Goal: Obtain resource: Download file/media

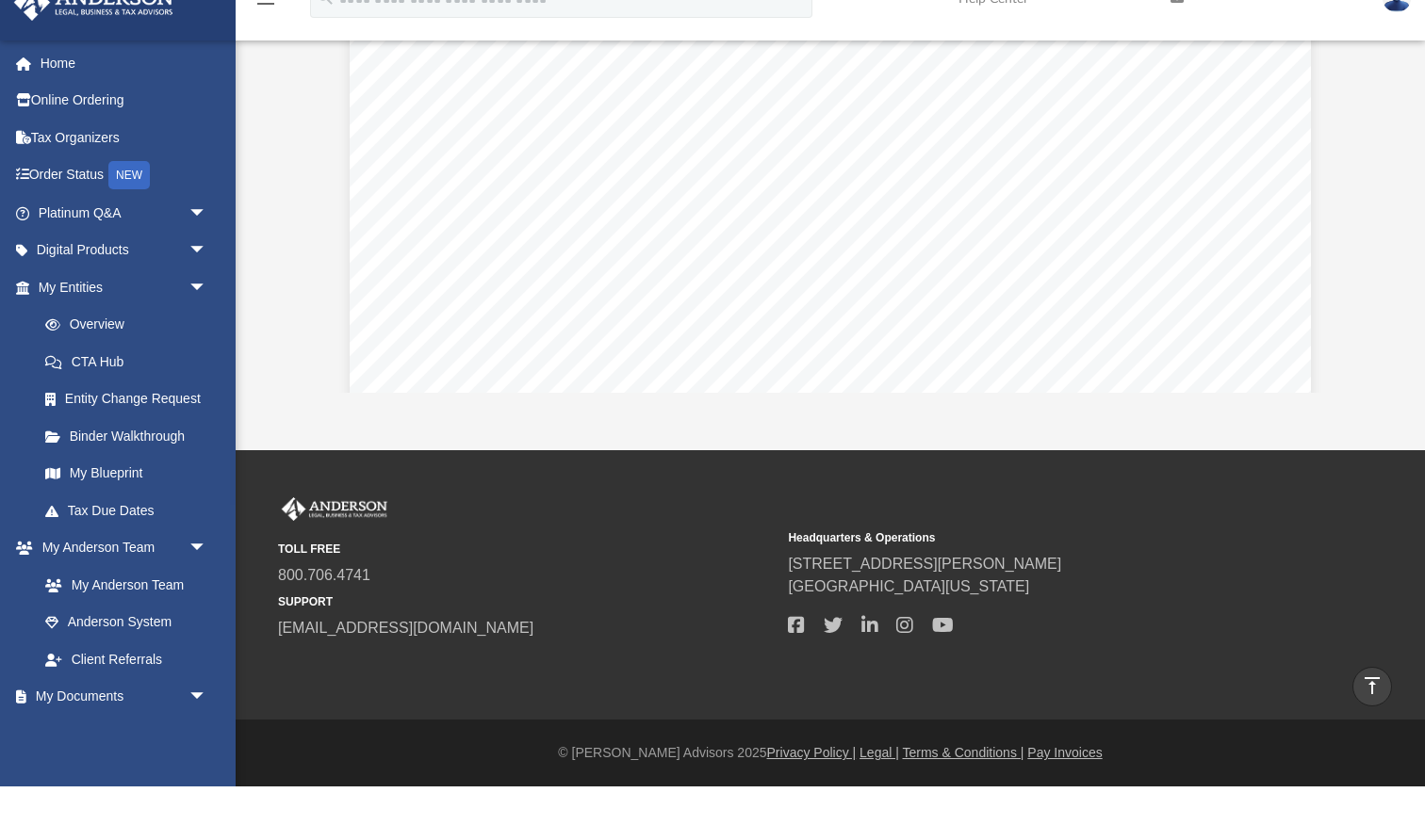
scroll to position [429, 1070]
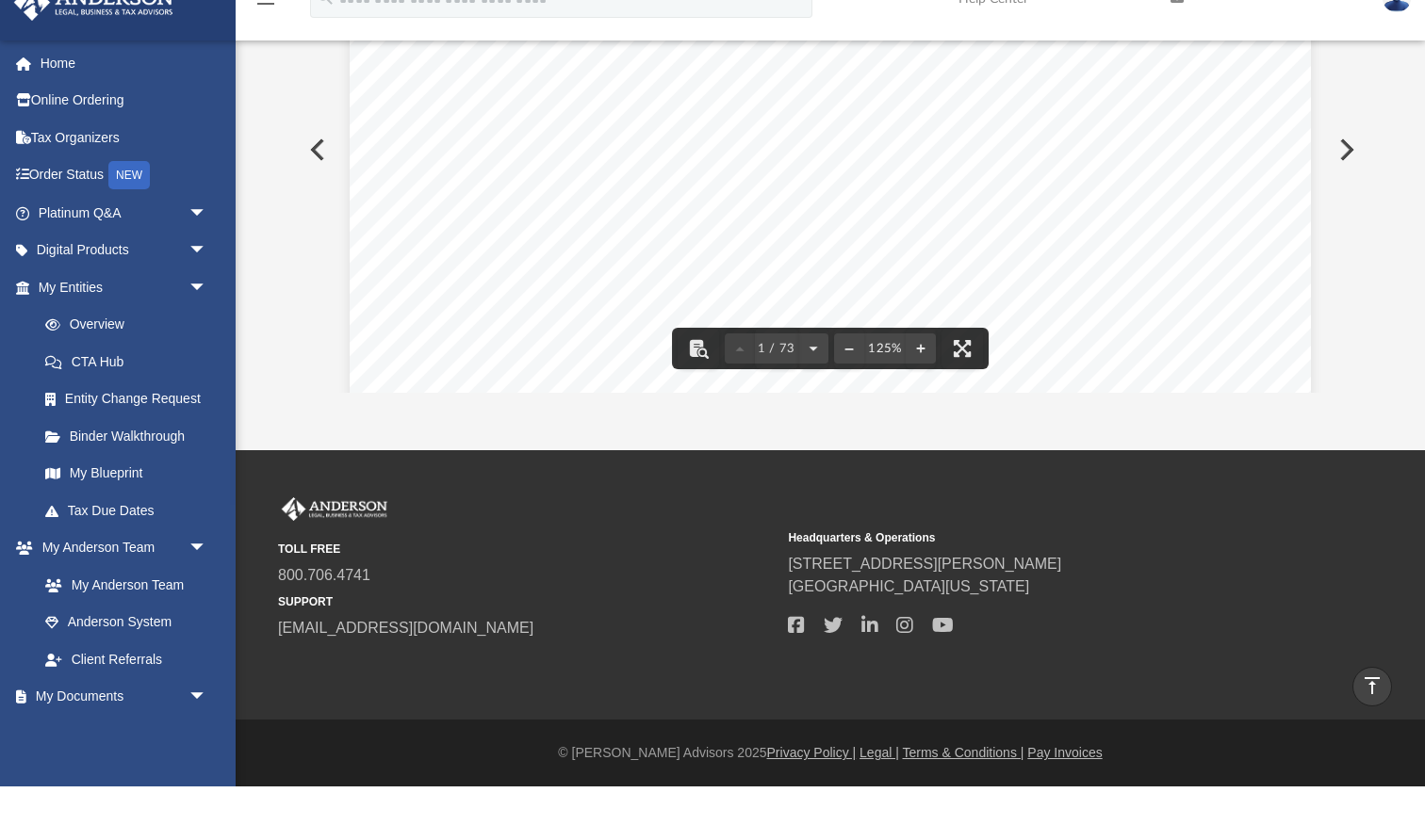
click at [486, 182] on div "Peter Lorusso 718 NE 3rd Avenue Fort Lauderdale , Florida 33304 Re: Clydesdale …" at bounding box center [830, 581] width 961 height 1244
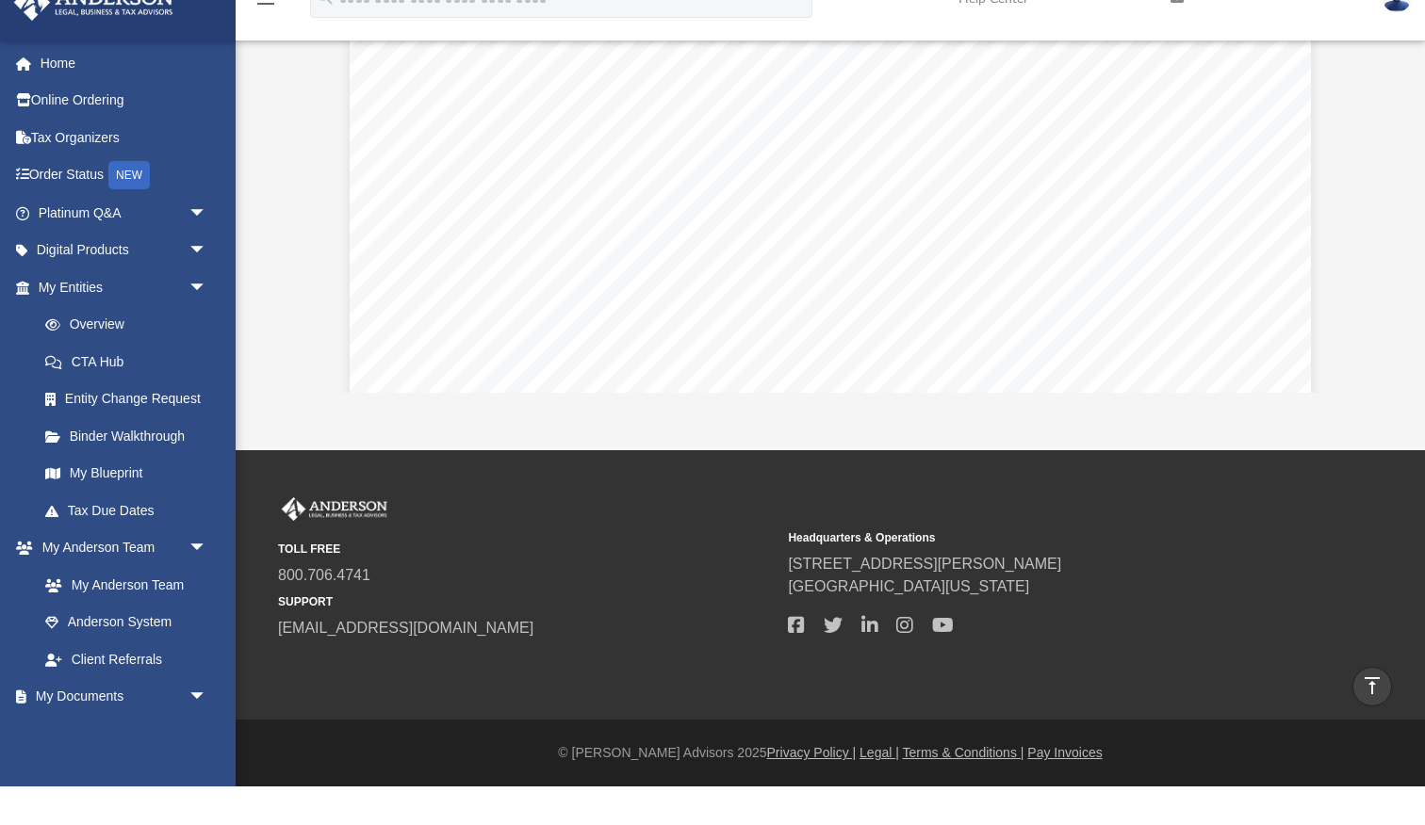
scroll to position [1389, 0]
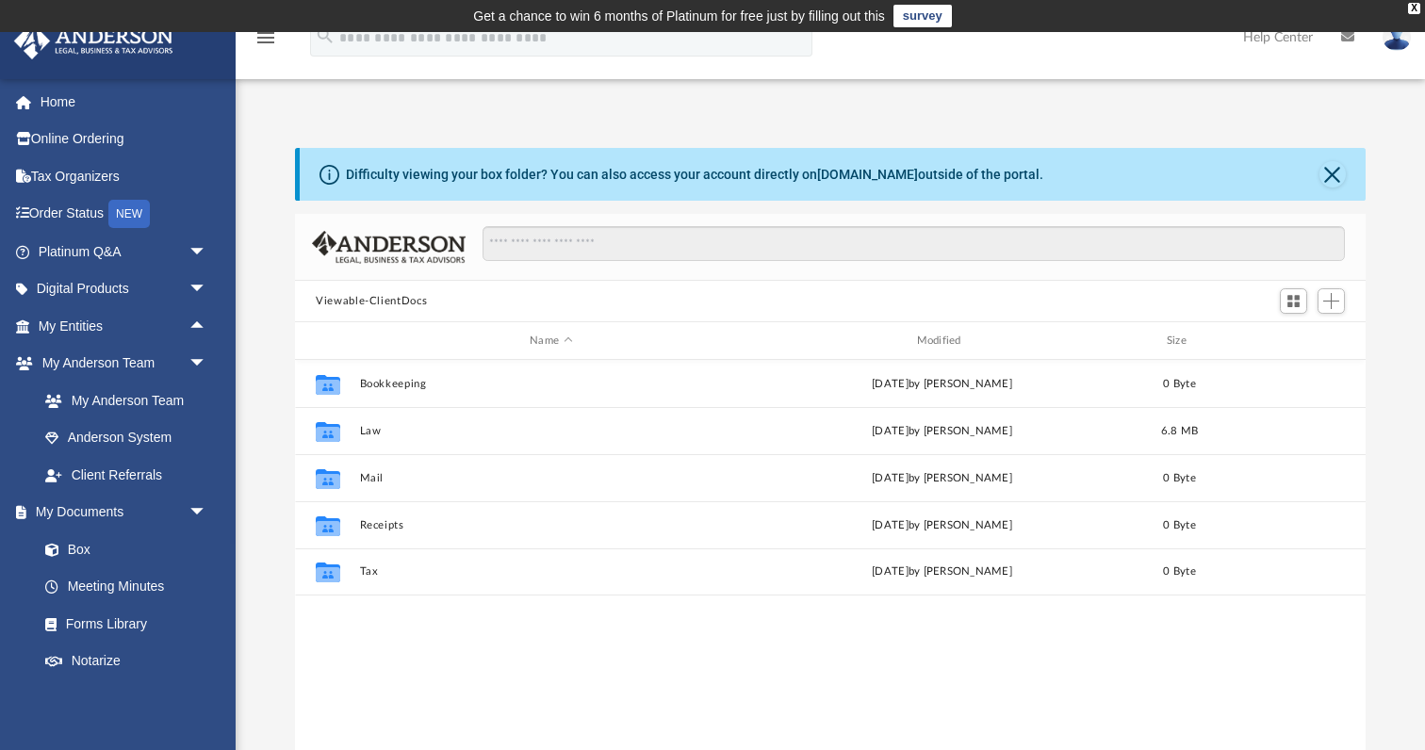
scroll to position [429, 1070]
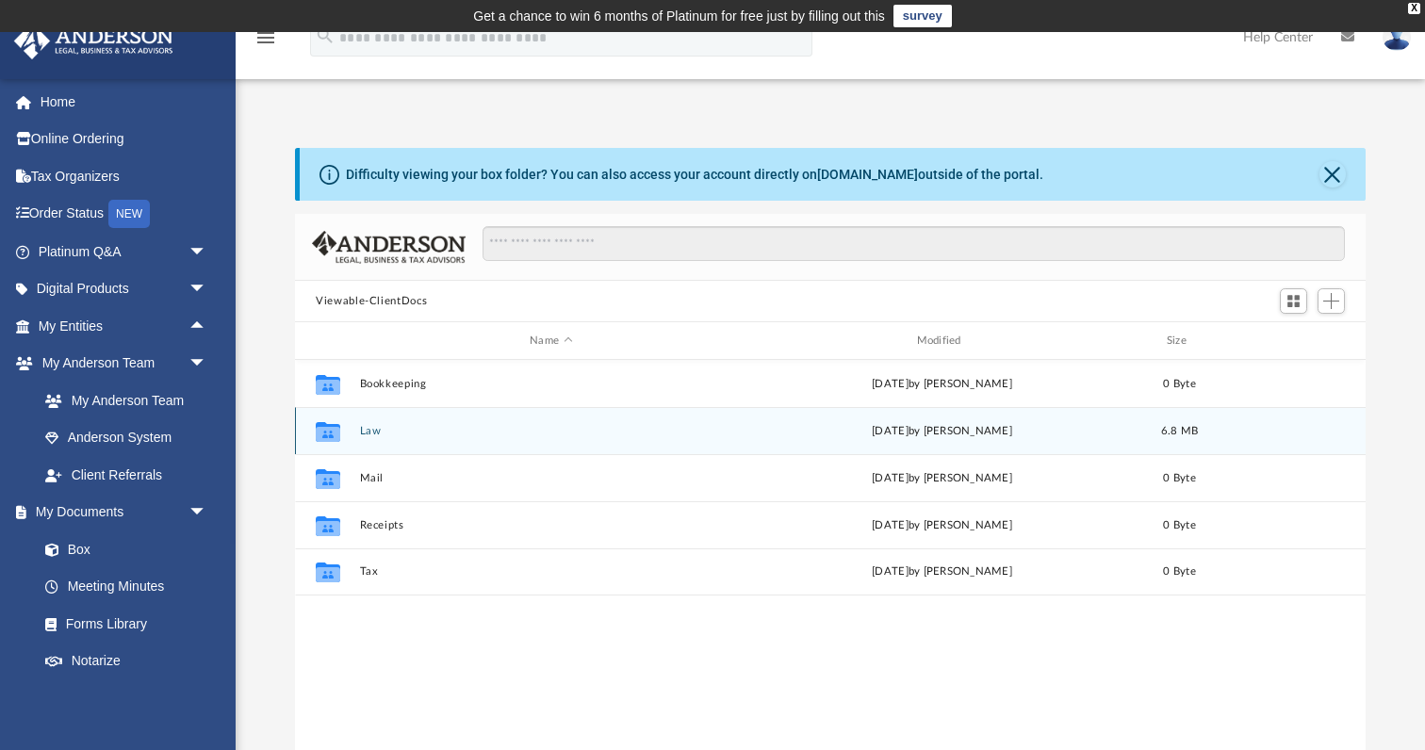
click at [341, 430] on icon "Collaborated Folder" at bounding box center [328, 430] width 30 height 30
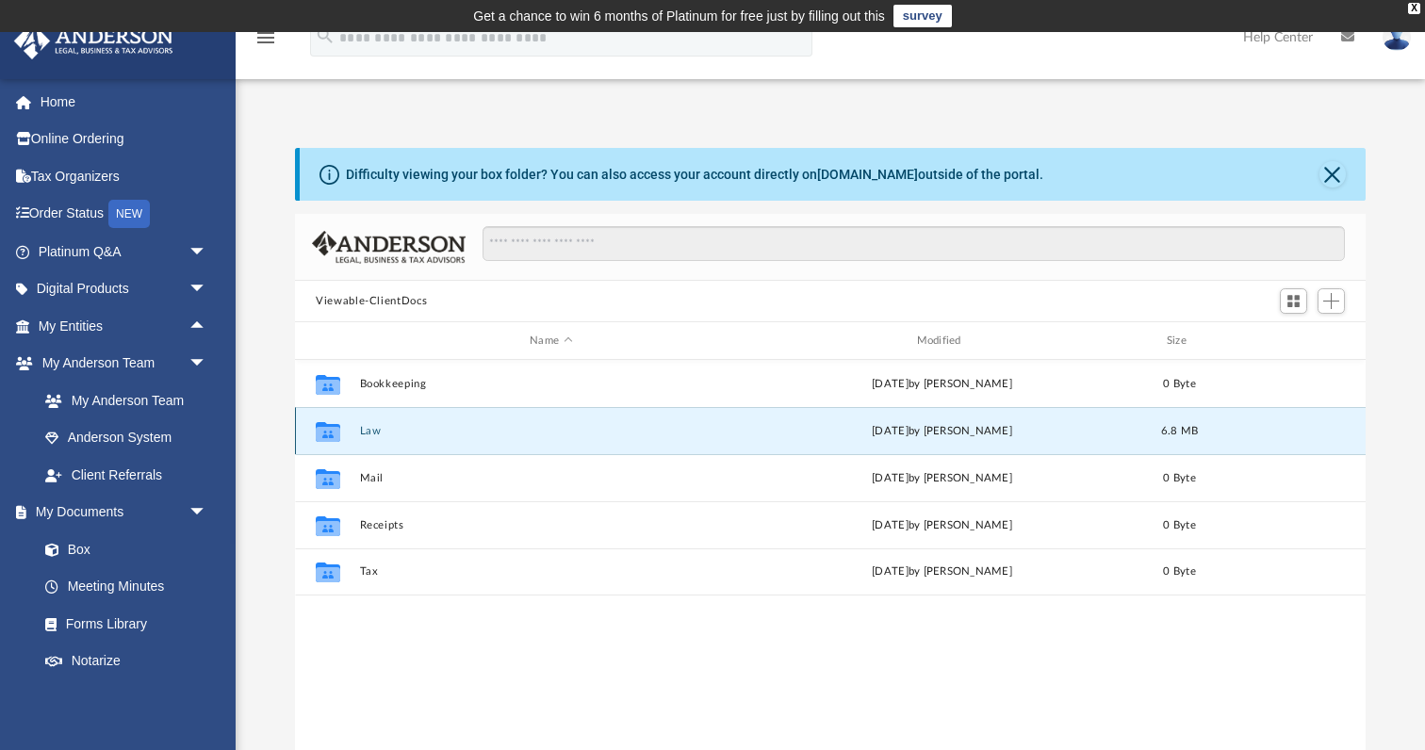
click at [341, 430] on icon "Collaborated Folder" at bounding box center [328, 430] width 30 height 30
click at [63, 105] on link "Home" at bounding box center [124, 102] width 222 height 38
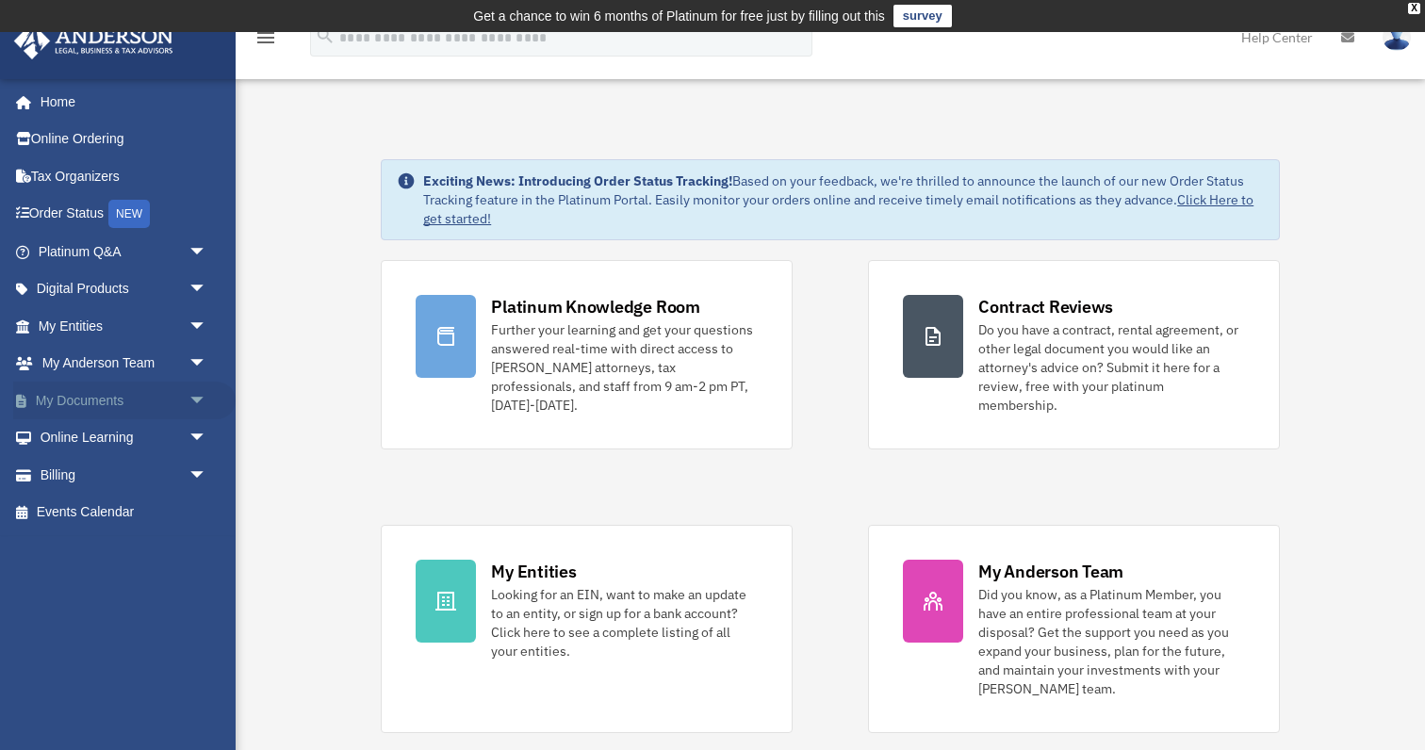
click at [198, 391] on span "arrow_drop_down" at bounding box center [207, 401] width 38 height 39
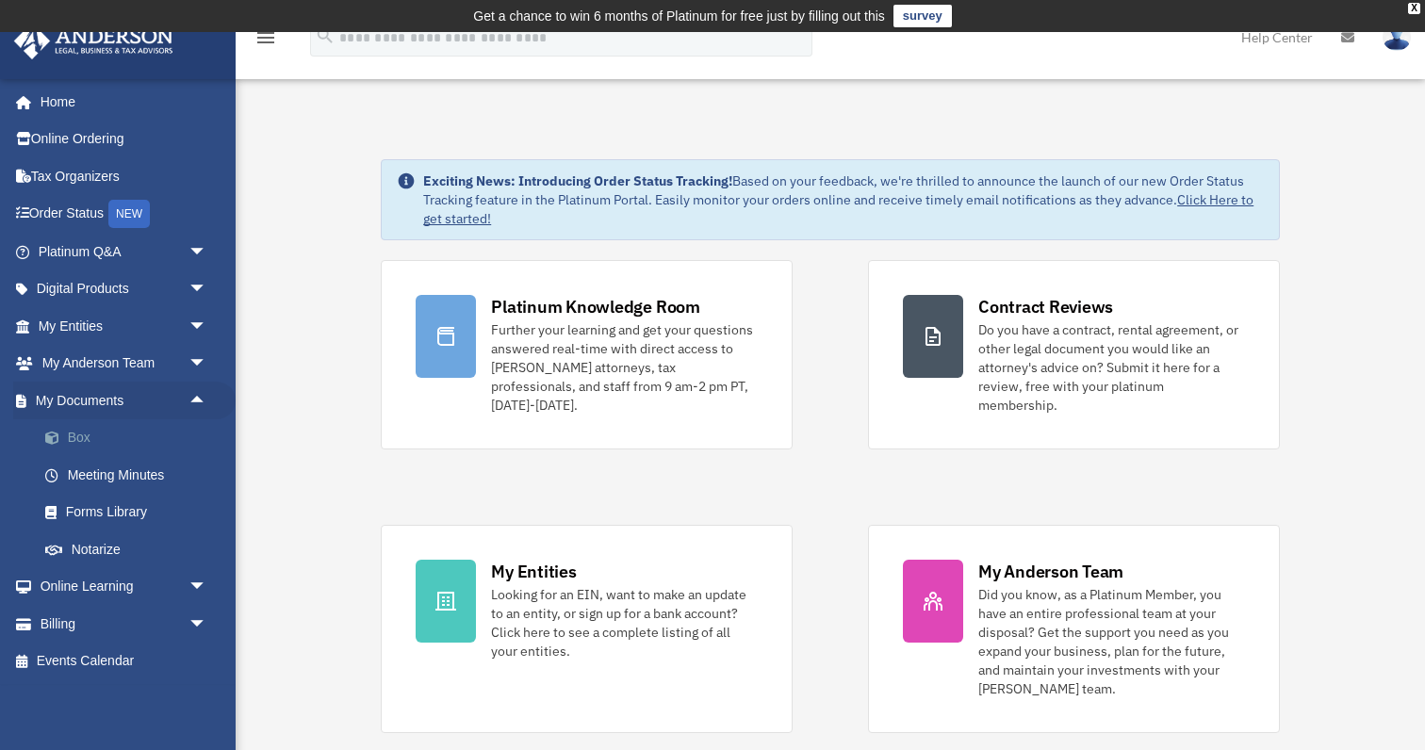
click at [81, 432] on link "Box" at bounding box center [130, 438] width 209 height 38
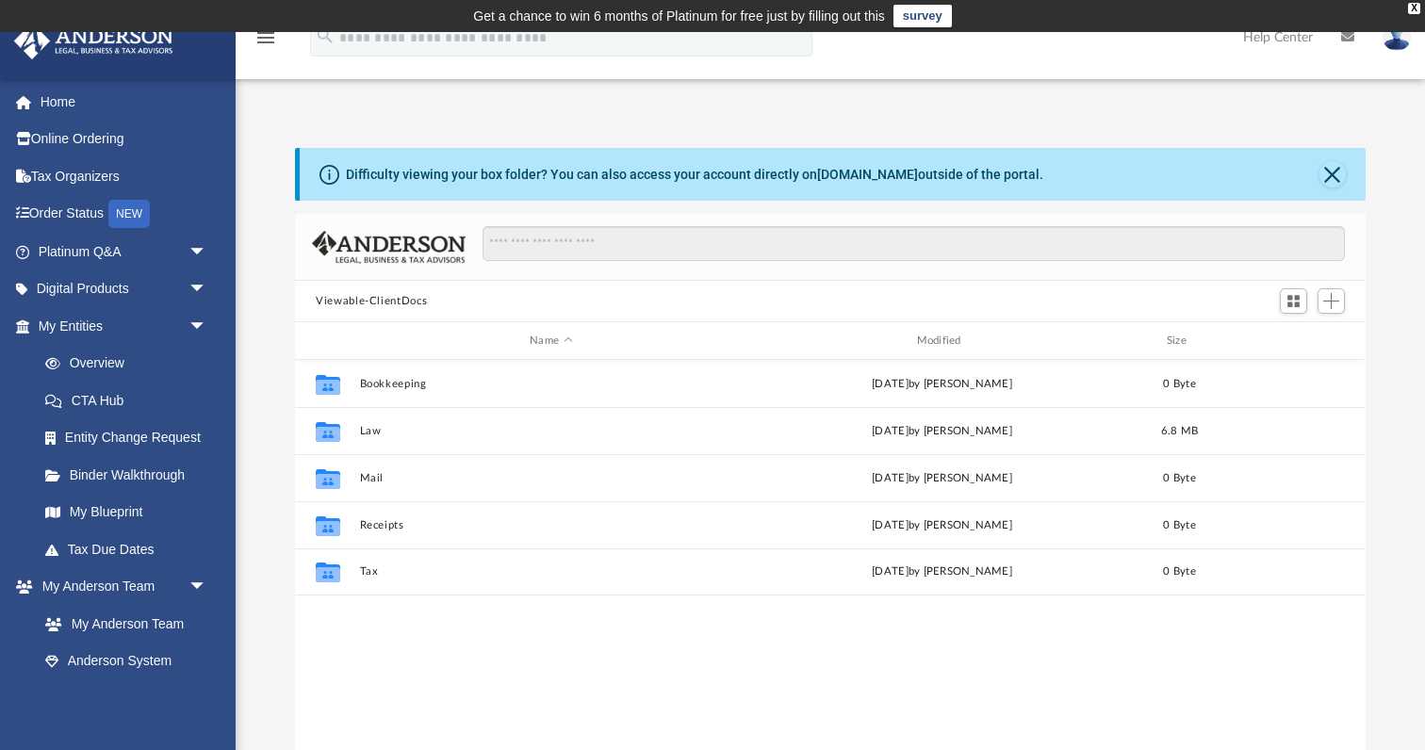
scroll to position [429, 1070]
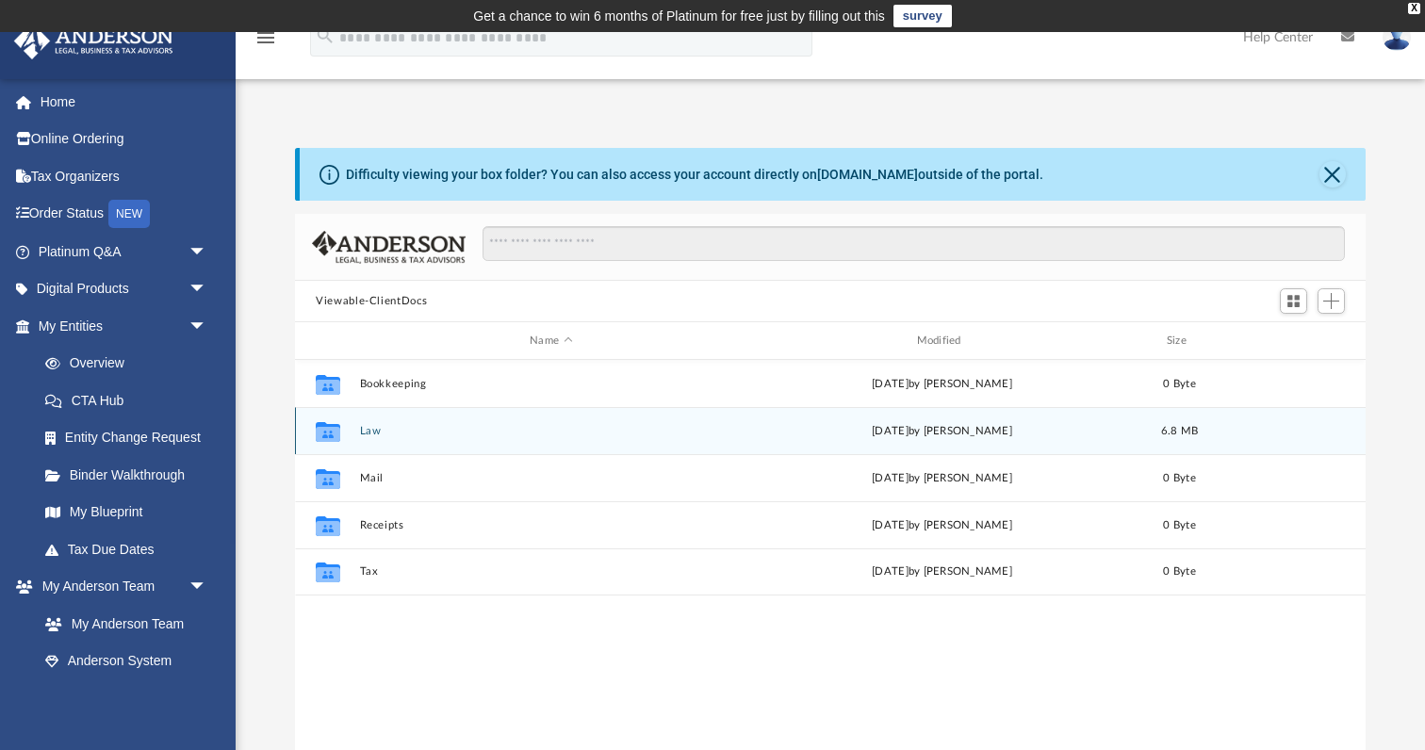
click at [366, 432] on button "Law" at bounding box center [551, 431] width 383 height 12
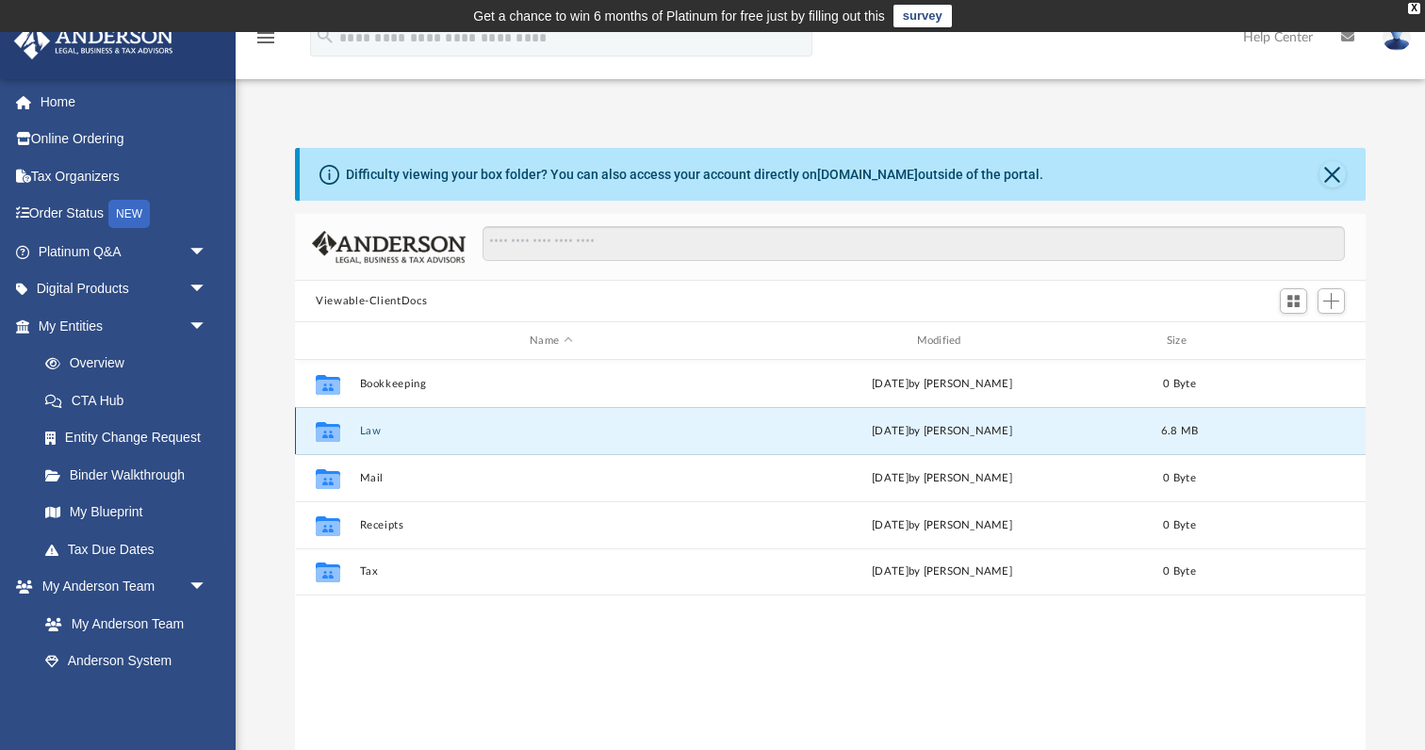
click at [366, 432] on button "Law" at bounding box center [551, 431] width 383 height 12
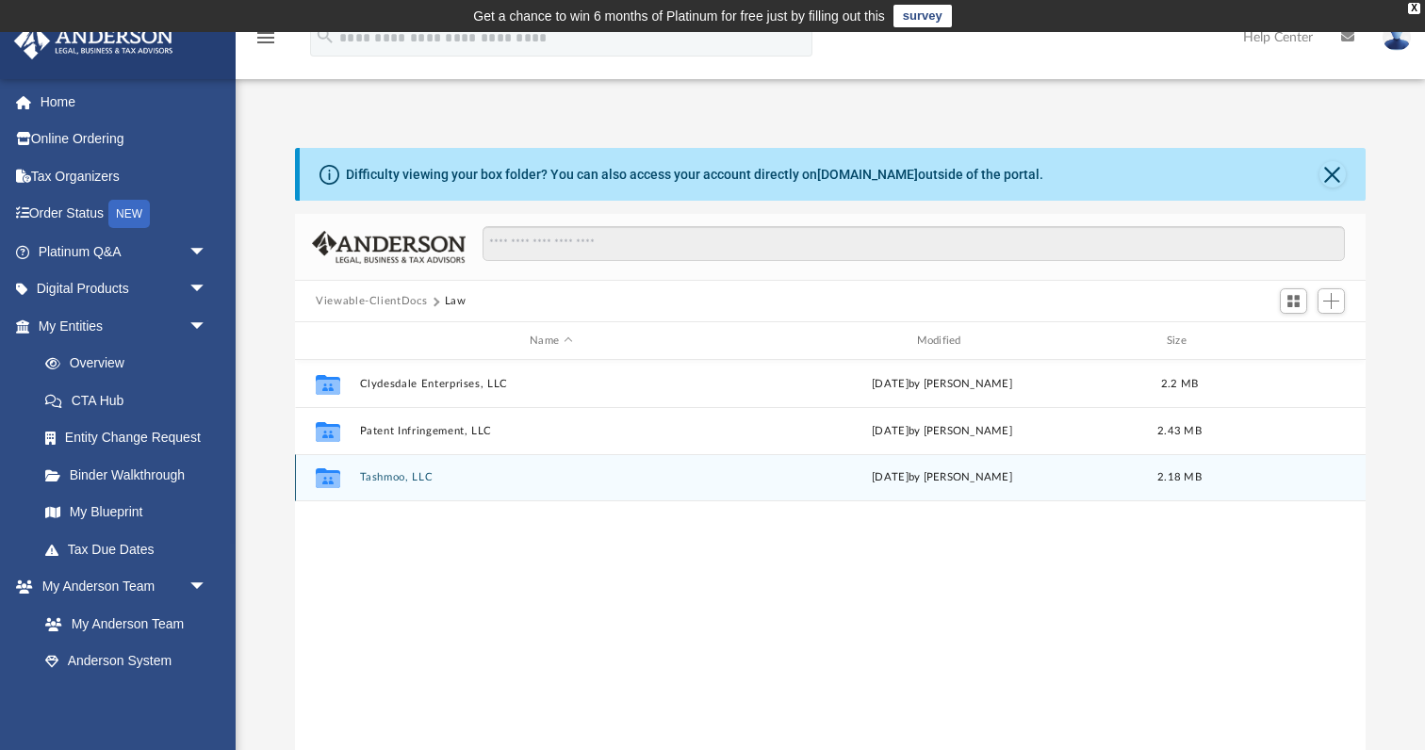
click at [409, 481] on button "Tashmoo, LLC" at bounding box center [551, 477] width 383 height 12
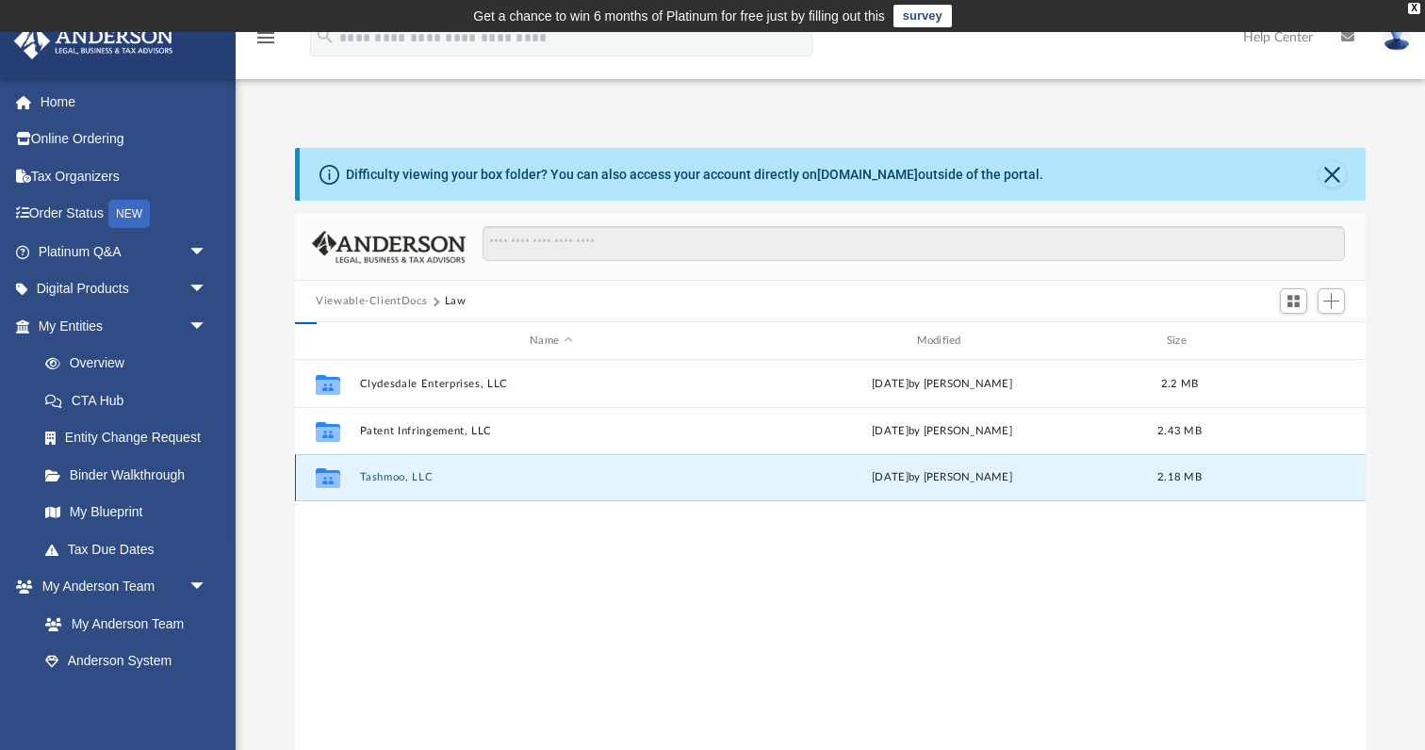
click at [409, 481] on button "Tashmoo, LLC" at bounding box center [551, 477] width 383 height 12
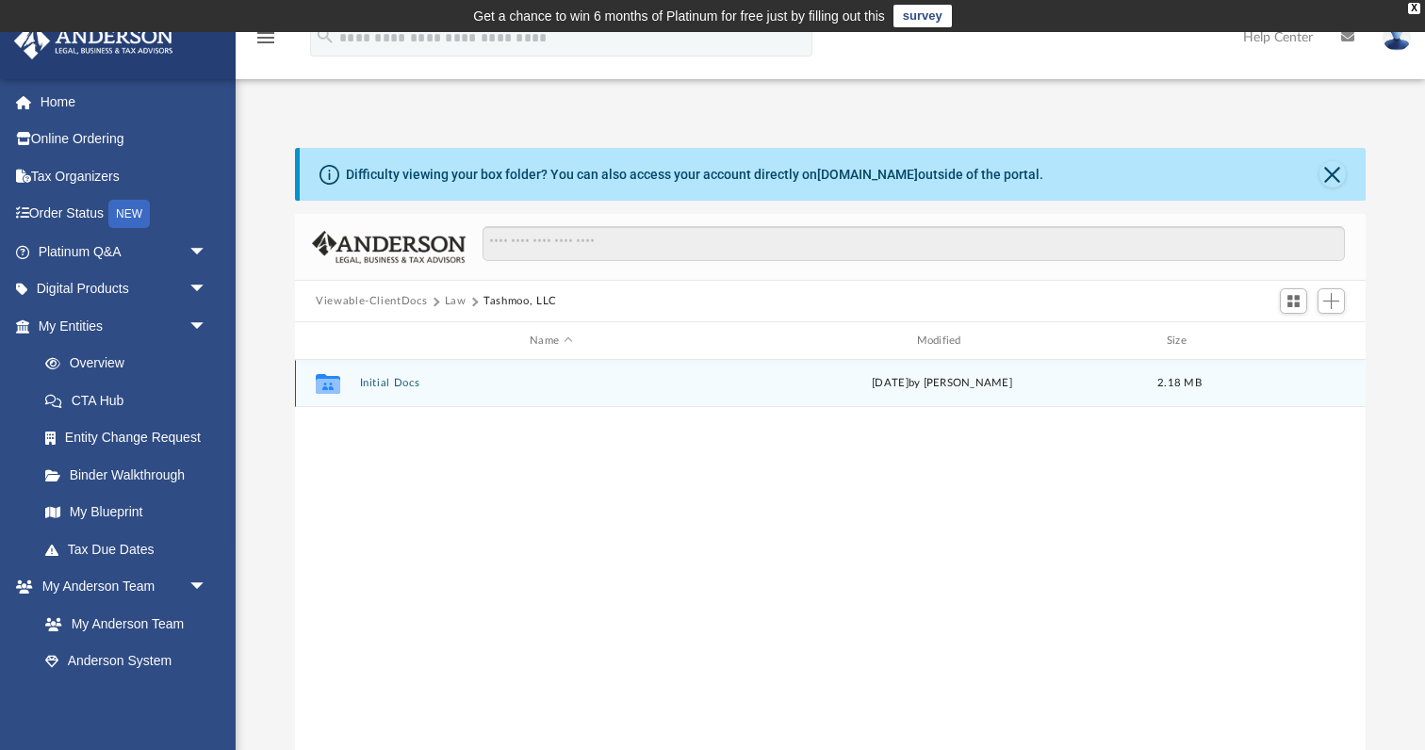
click at [399, 385] on button "Initial Docs" at bounding box center [551, 383] width 383 height 12
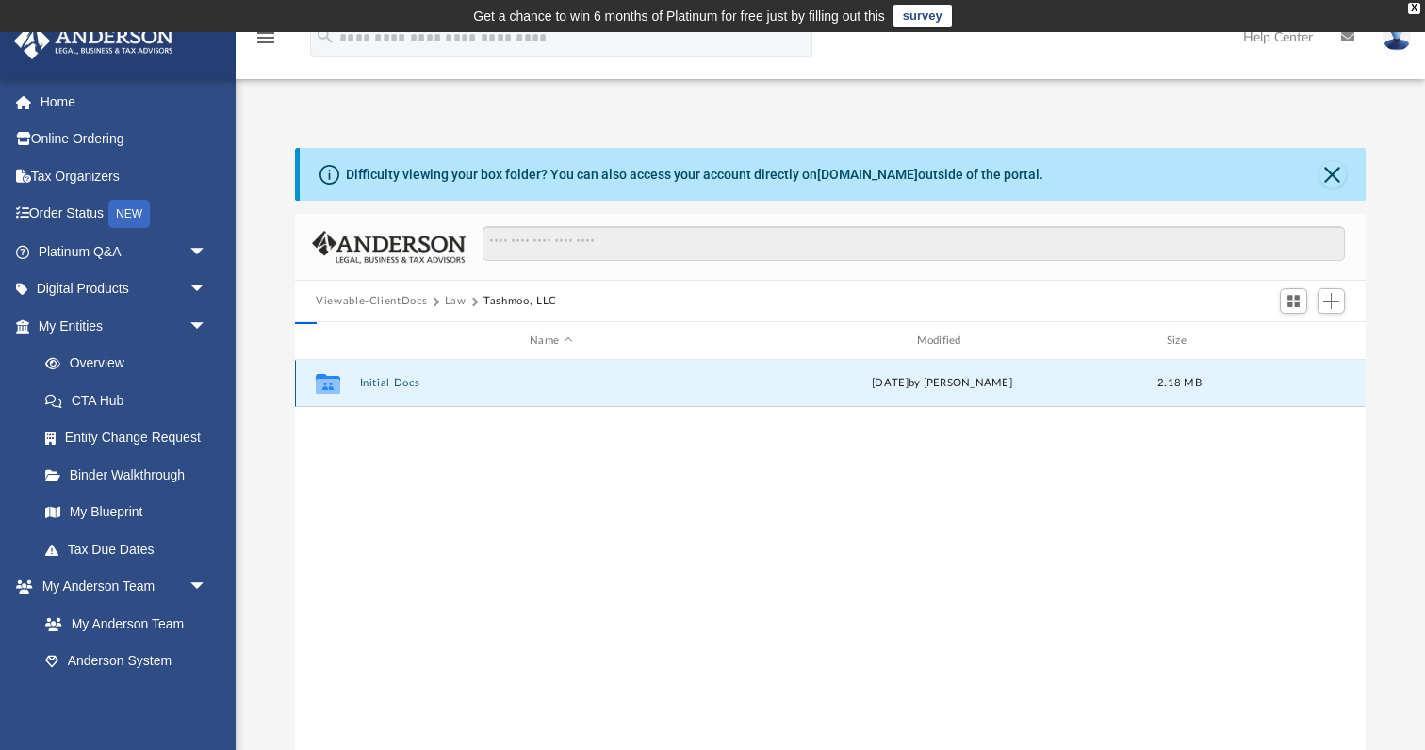
click at [399, 385] on button "Initial Docs" at bounding box center [551, 383] width 383 height 12
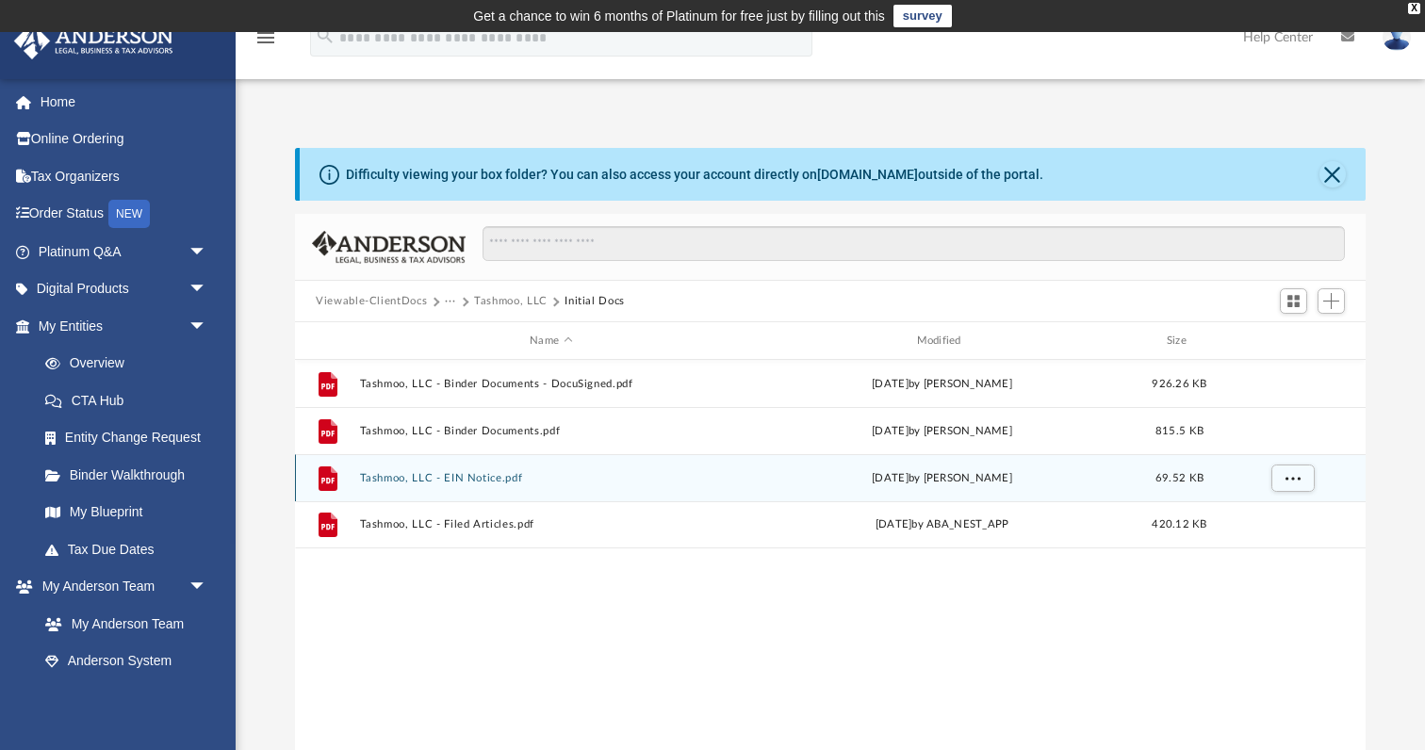
click at [396, 472] on button "Tashmoo, LLC - EIN Notice.pdf" at bounding box center [551, 478] width 383 height 12
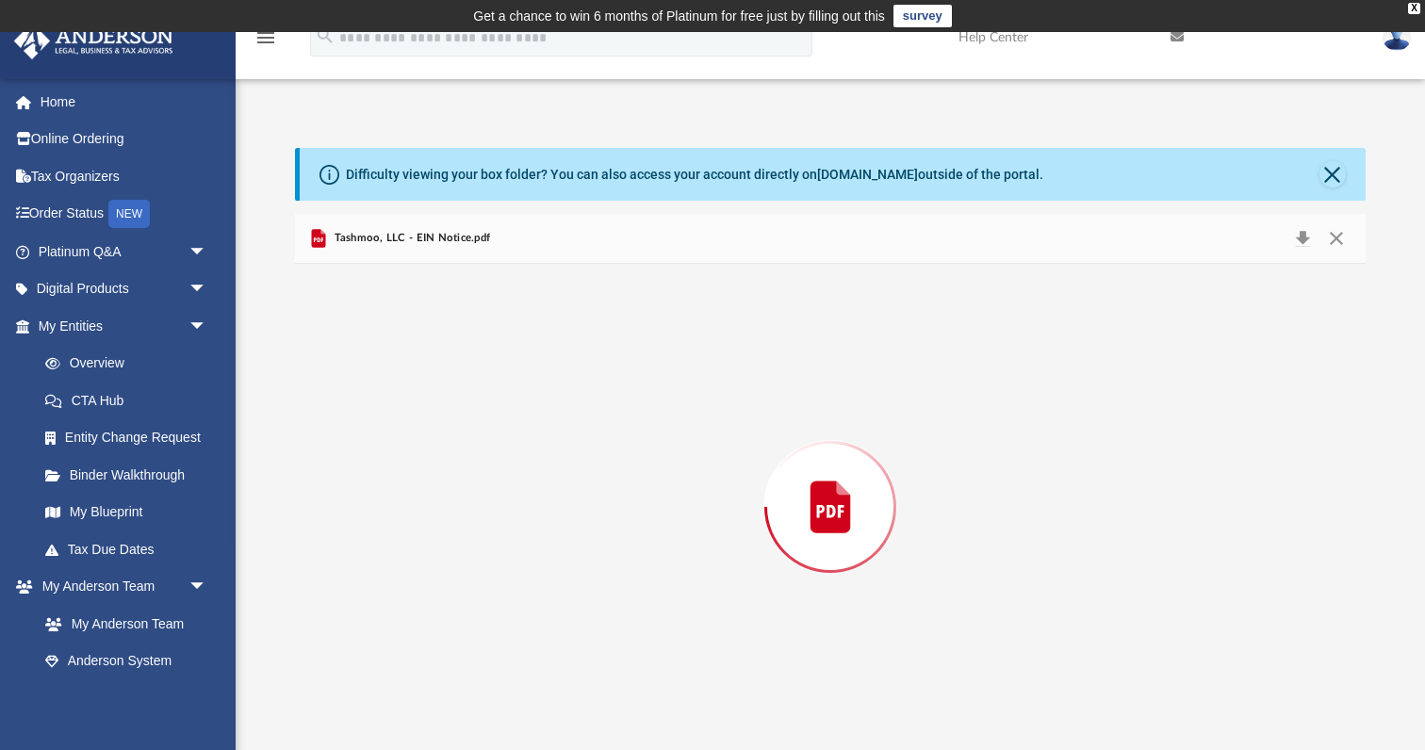
click at [396, 472] on div "Preview" at bounding box center [830, 507] width 1070 height 486
